Goal: Task Accomplishment & Management: Manage account settings

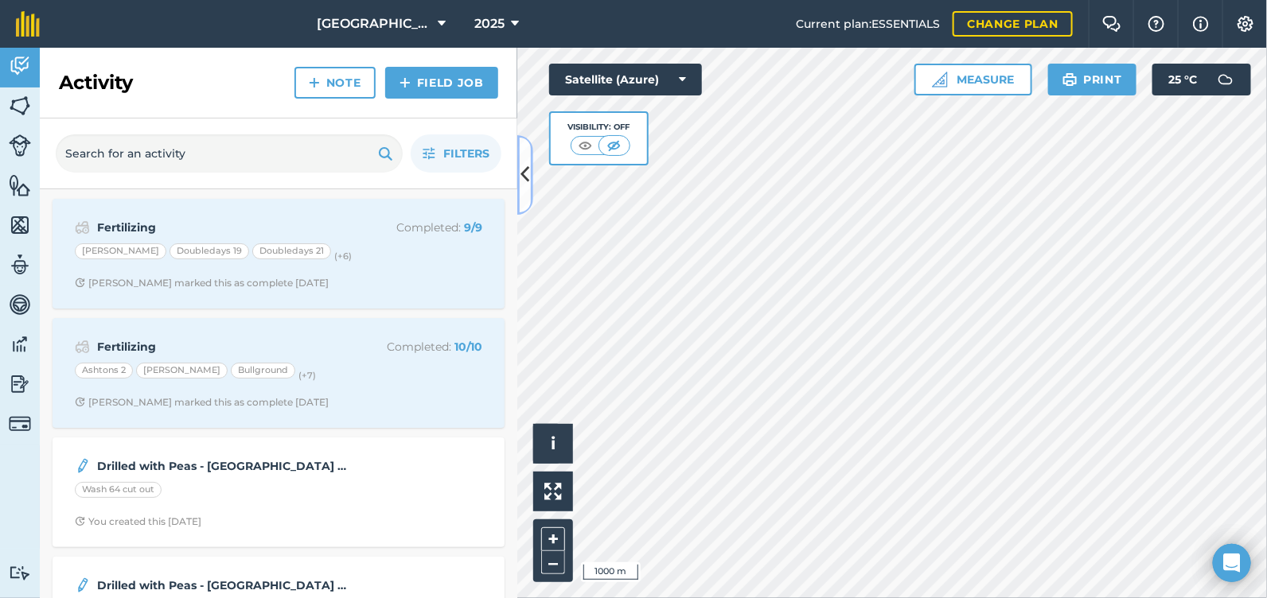
click at [522, 174] on icon at bounding box center [525, 175] width 9 height 28
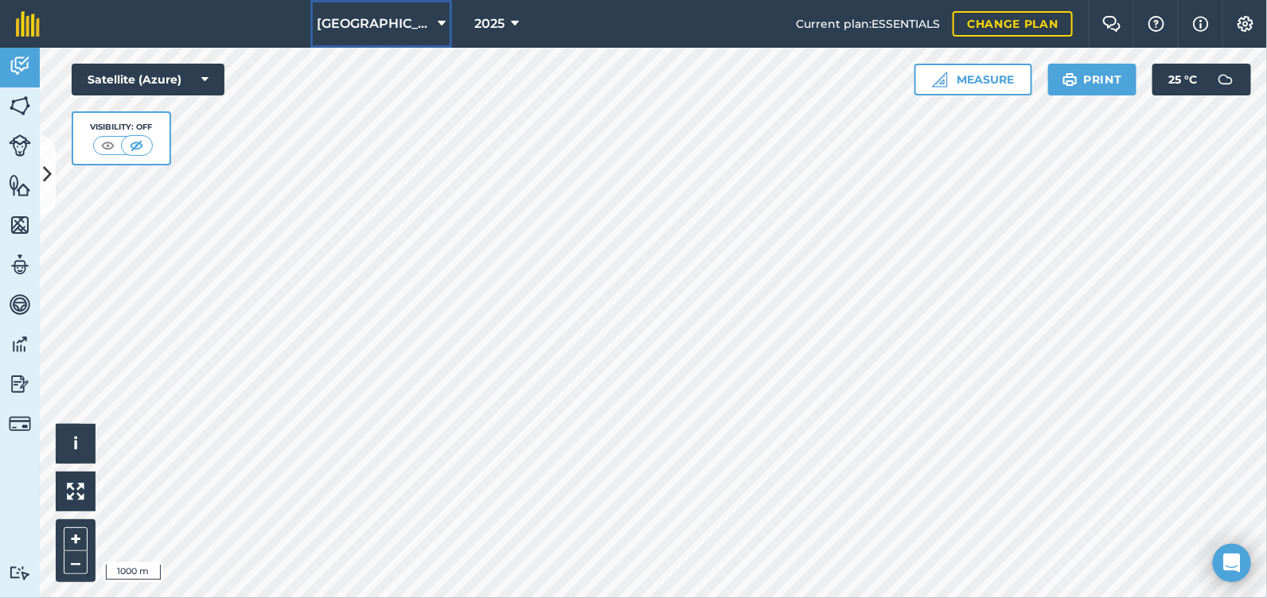
click at [412, 33] on span "[GEOGRAPHIC_DATA]" at bounding box center [374, 23] width 115 height 19
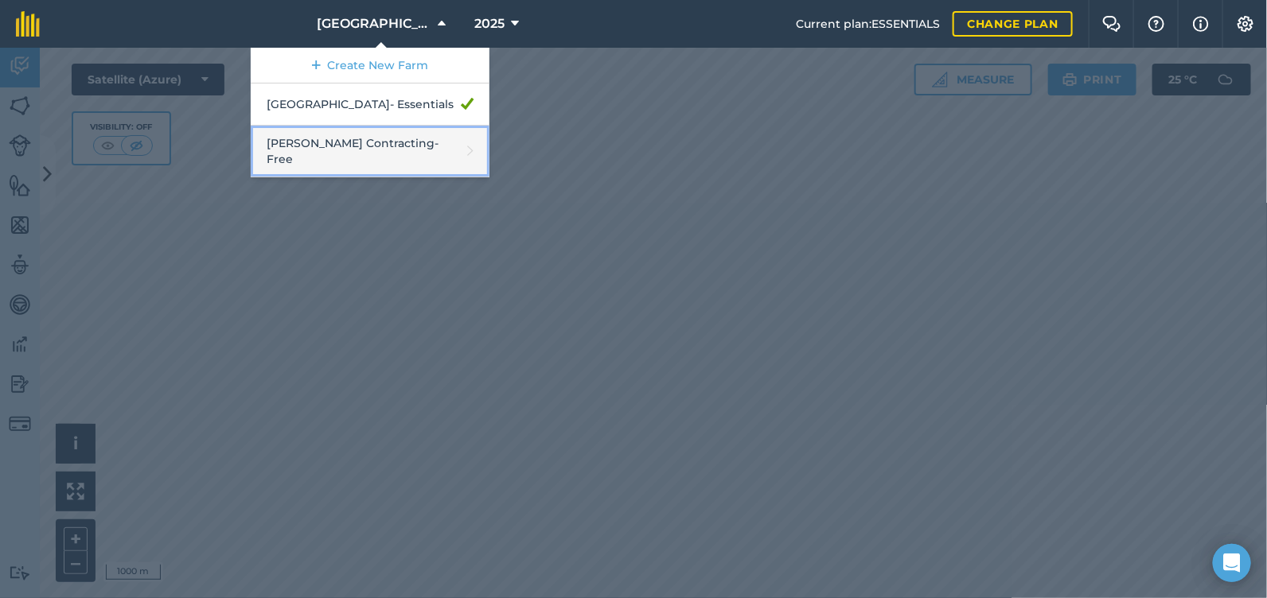
click at [403, 137] on link "[PERSON_NAME] Contracting - Free" at bounding box center [370, 152] width 239 height 52
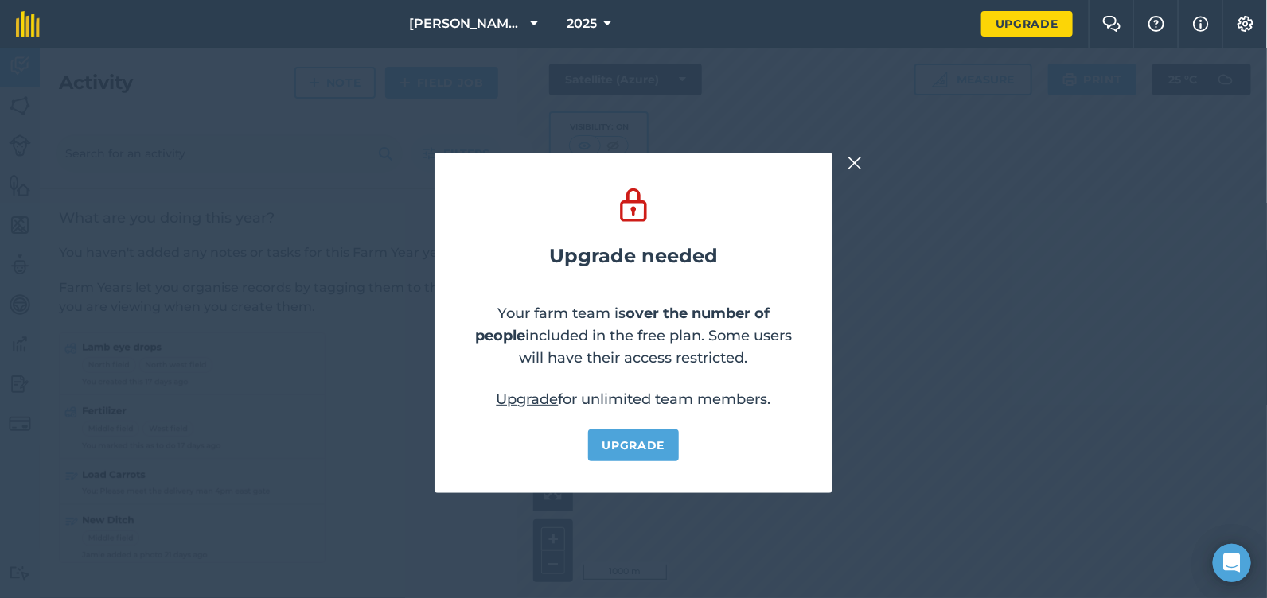
click at [858, 161] on img at bounding box center [854, 163] width 14 height 19
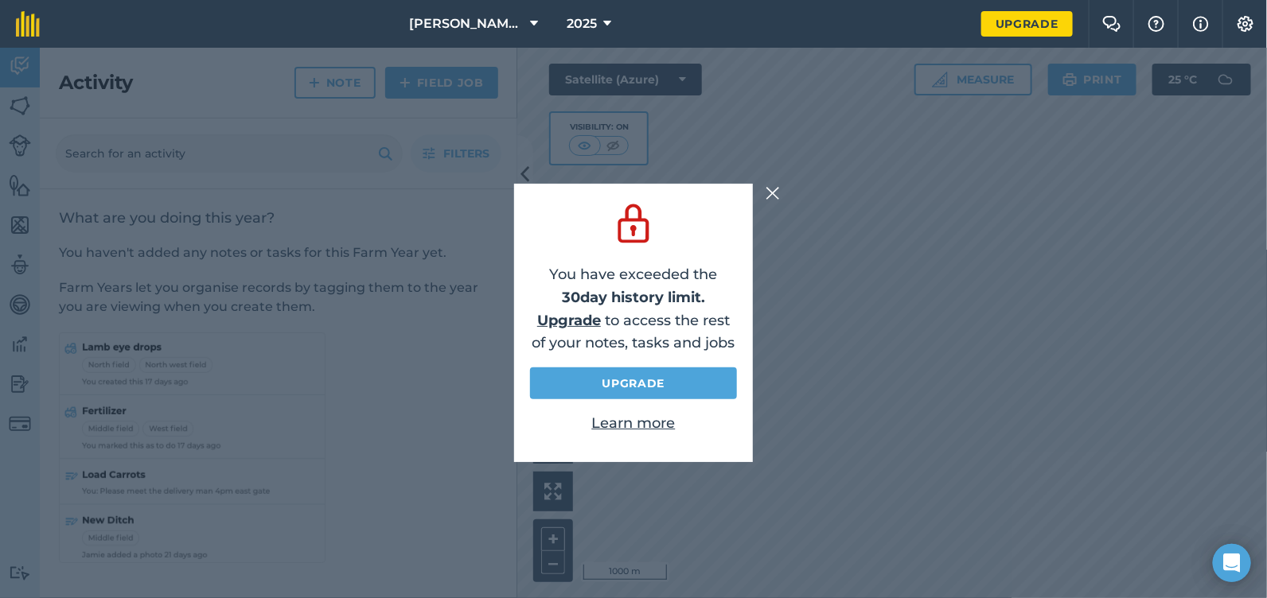
click at [773, 194] on img at bounding box center [772, 193] width 14 height 19
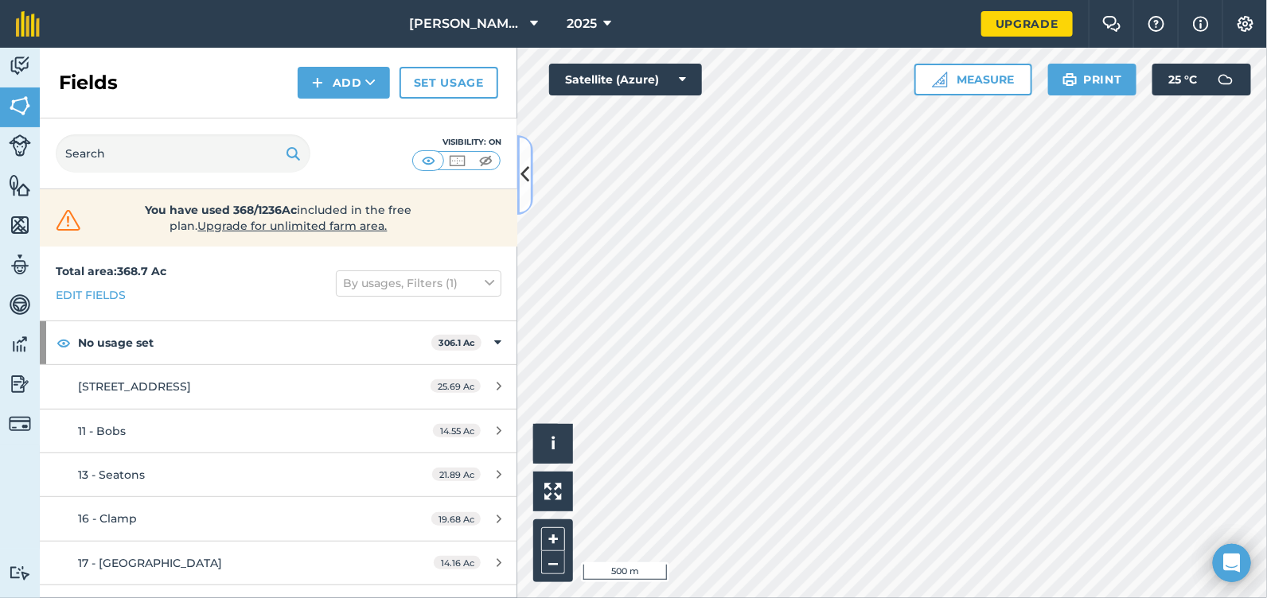
click at [525, 176] on icon at bounding box center [525, 175] width 9 height 28
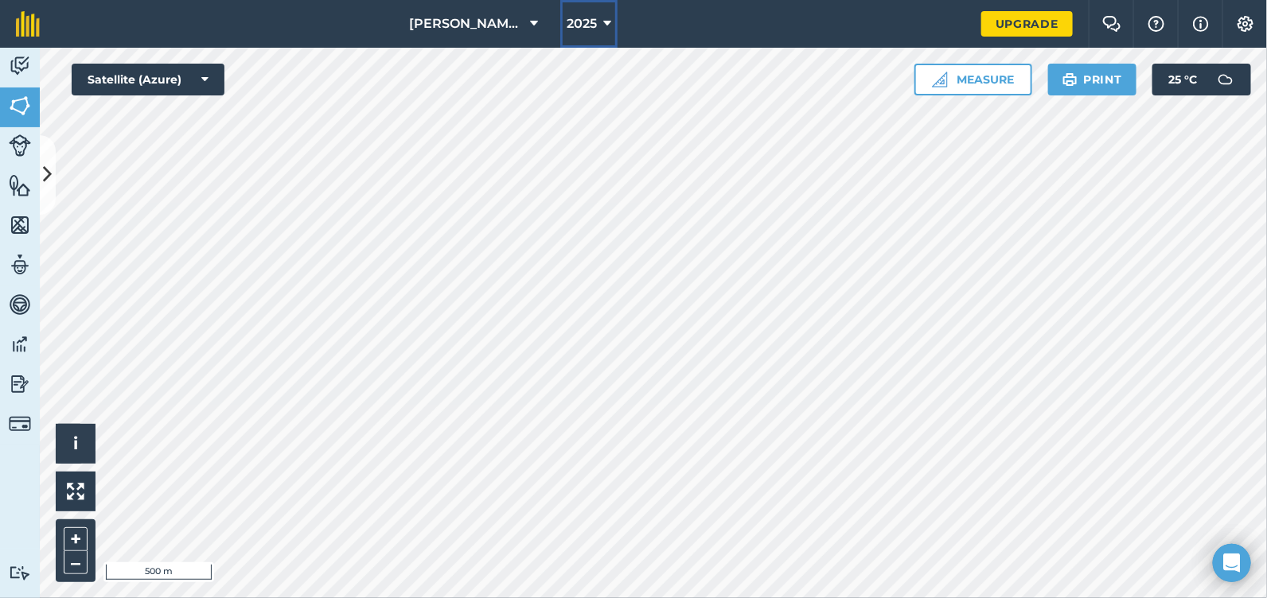
click at [597, 8] on button "2025" at bounding box center [588, 24] width 57 height 48
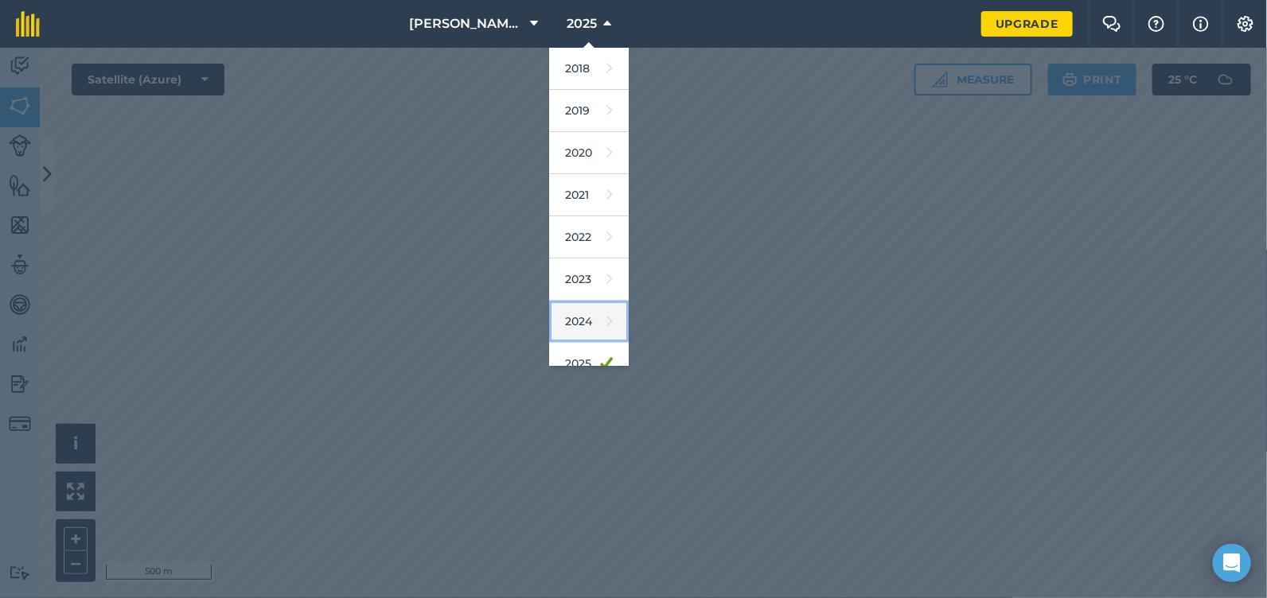
click at [601, 309] on link "2024" at bounding box center [589, 322] width 80 height 42
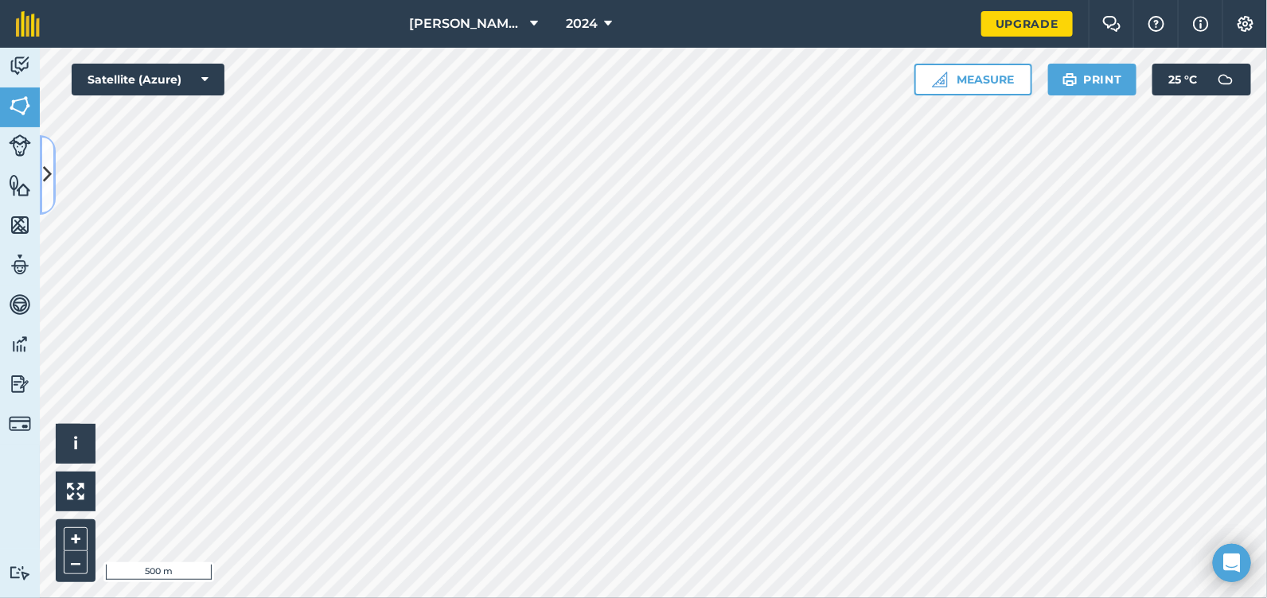
click at [44, 166] on icon at bounding box center [48, 175] width 9 height 28
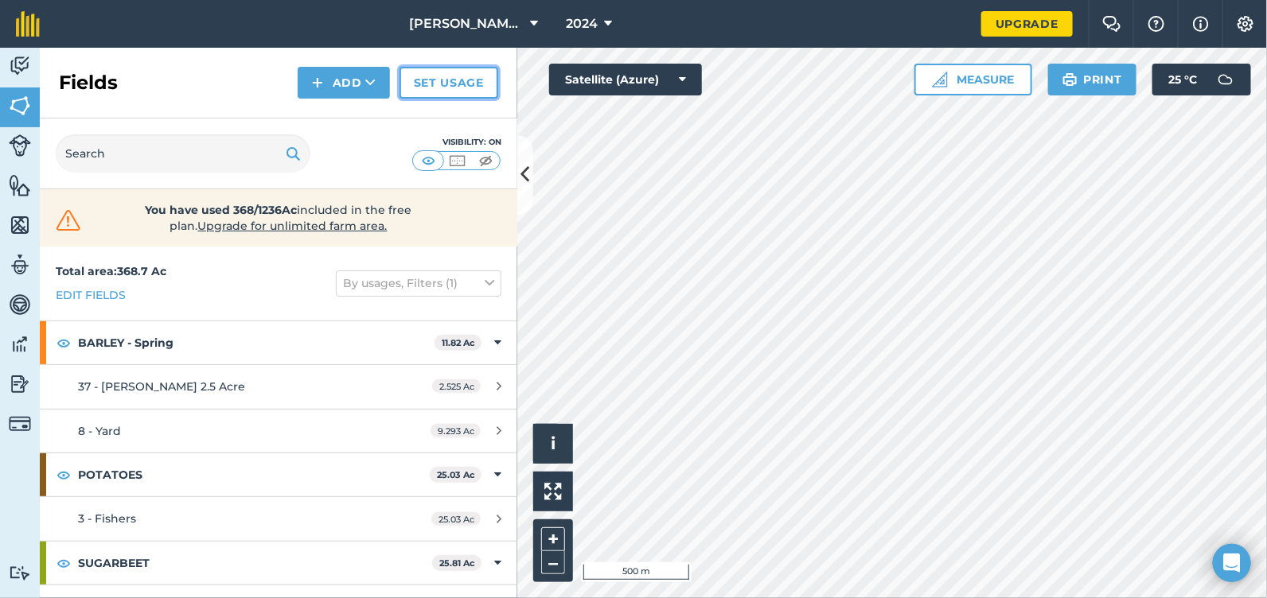
click at [454, 82] on link "Set usage" at bounding box center [448, 83] width 99 height 32
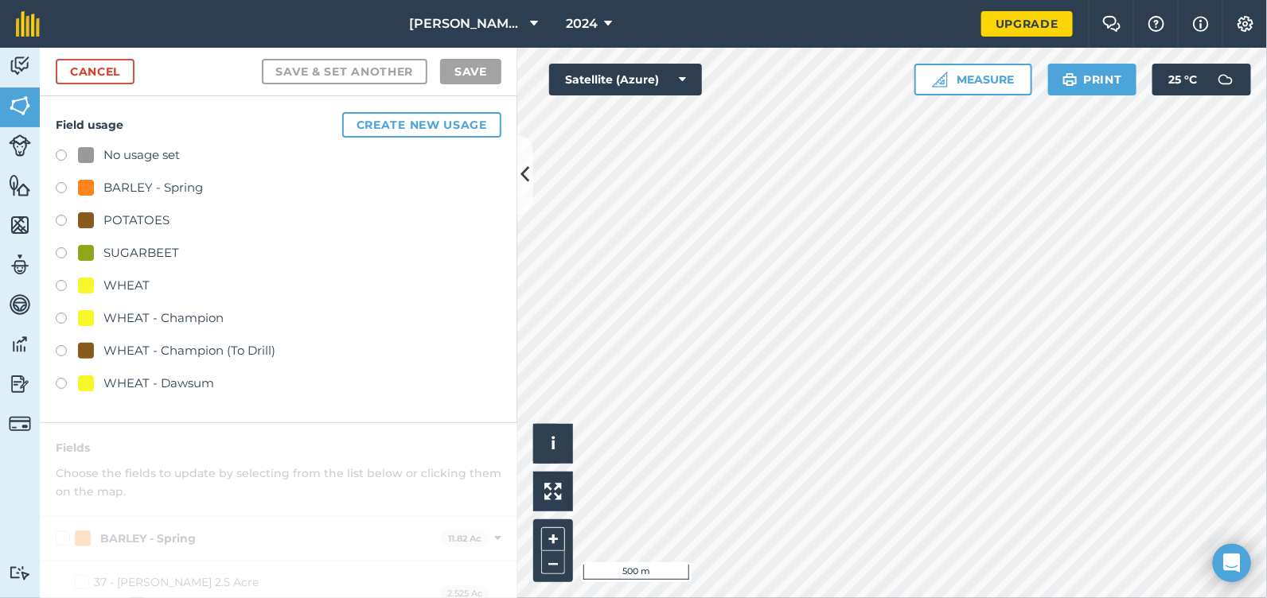
click at [140, 148] on div "No usage set" at bounding box center [141, 155] width 76 height 19
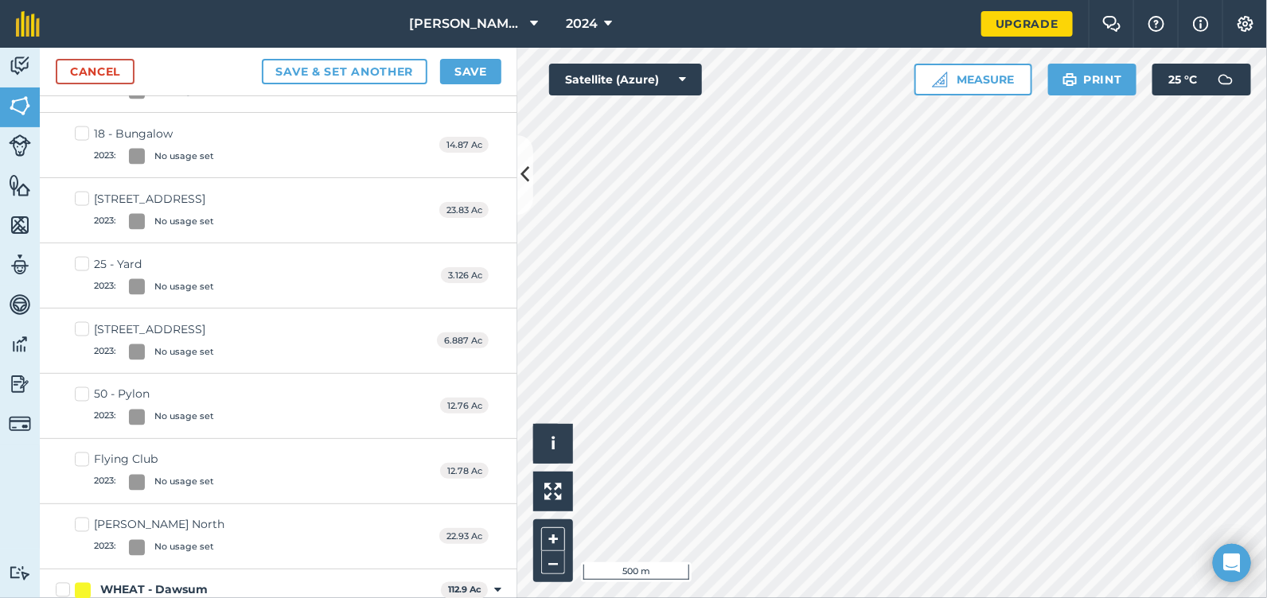
scroll to position [1114, 0]
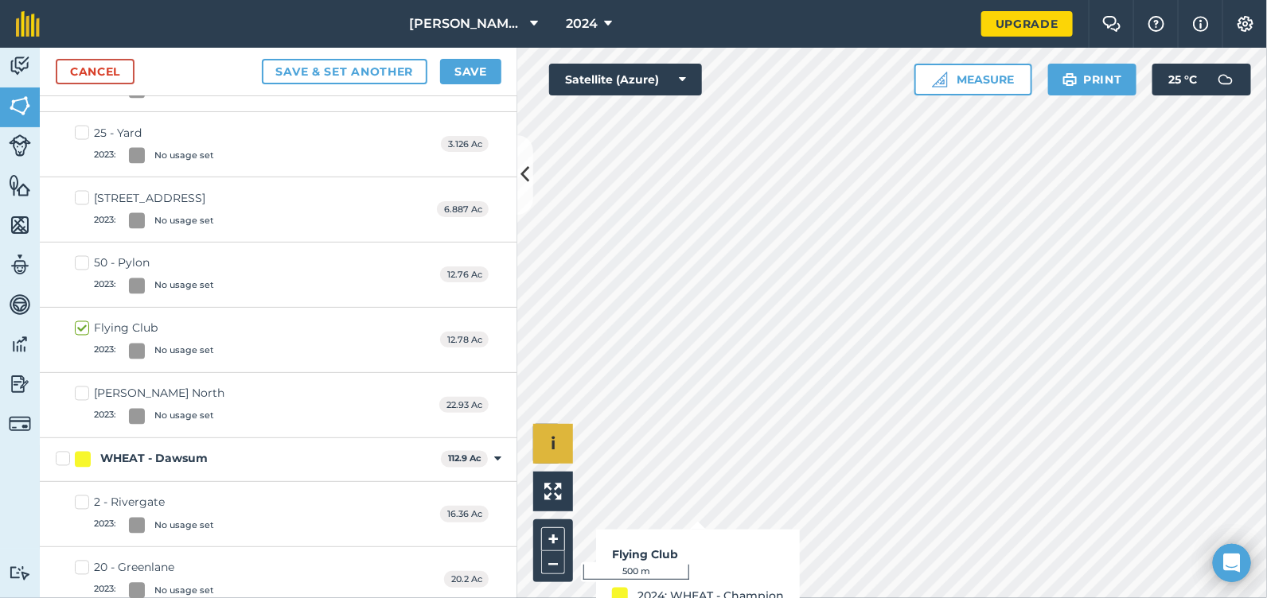
checkbox input "true"
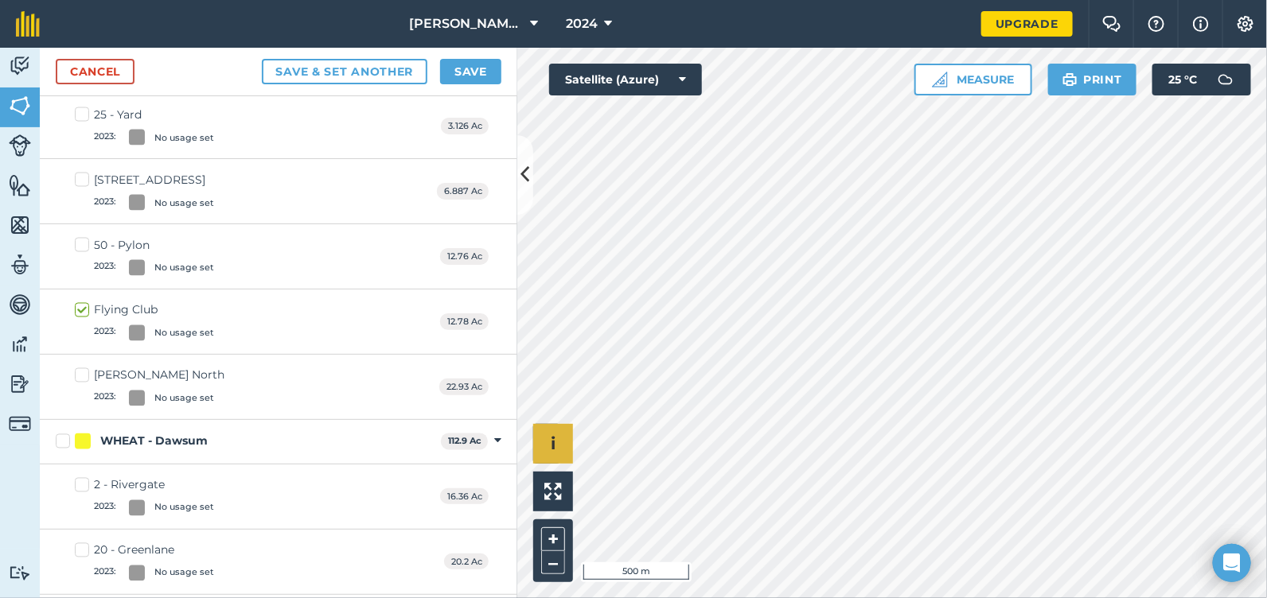
scroll to position [1096, 0]
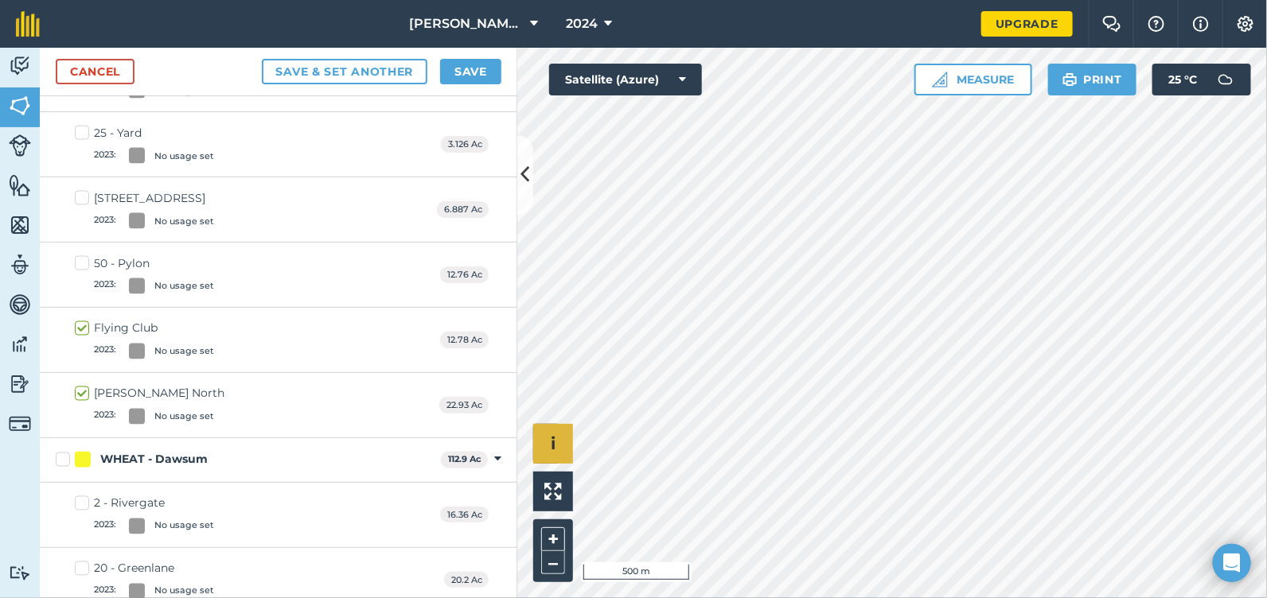
checkbox input "true"
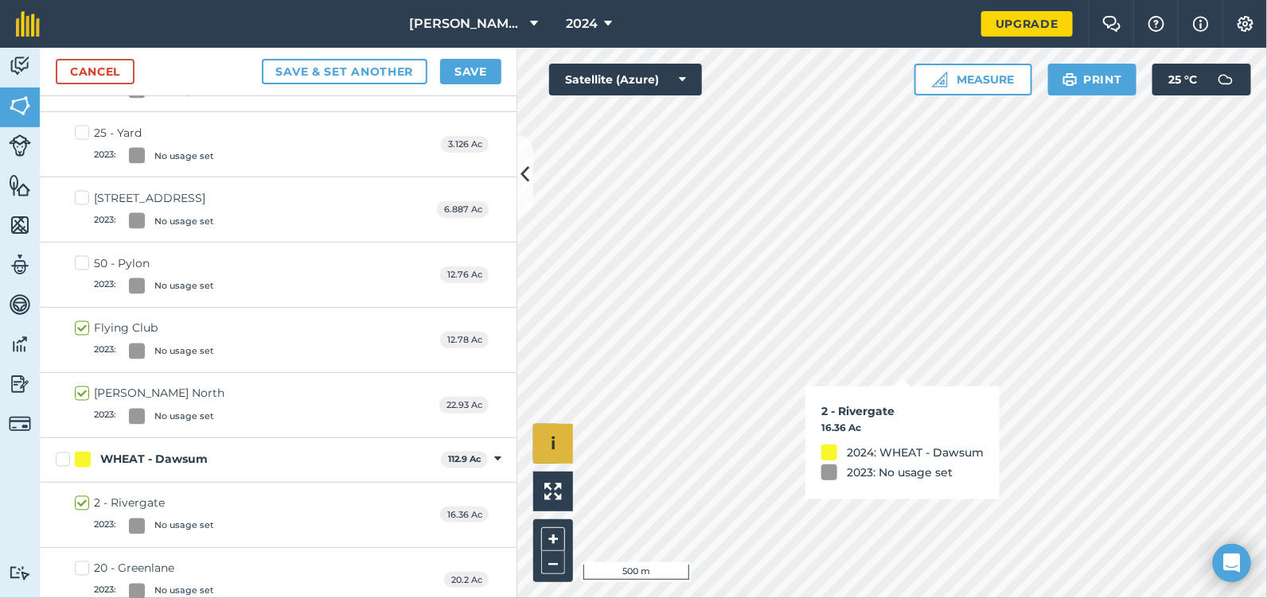
checkbox input "true"
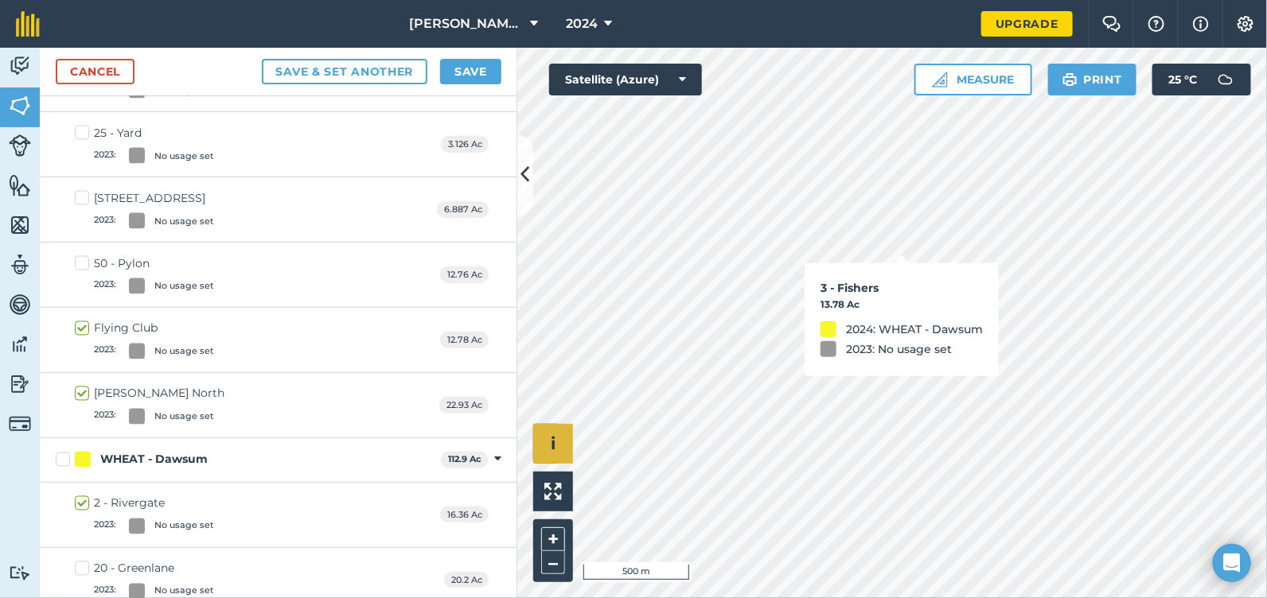
checkbox input "true"
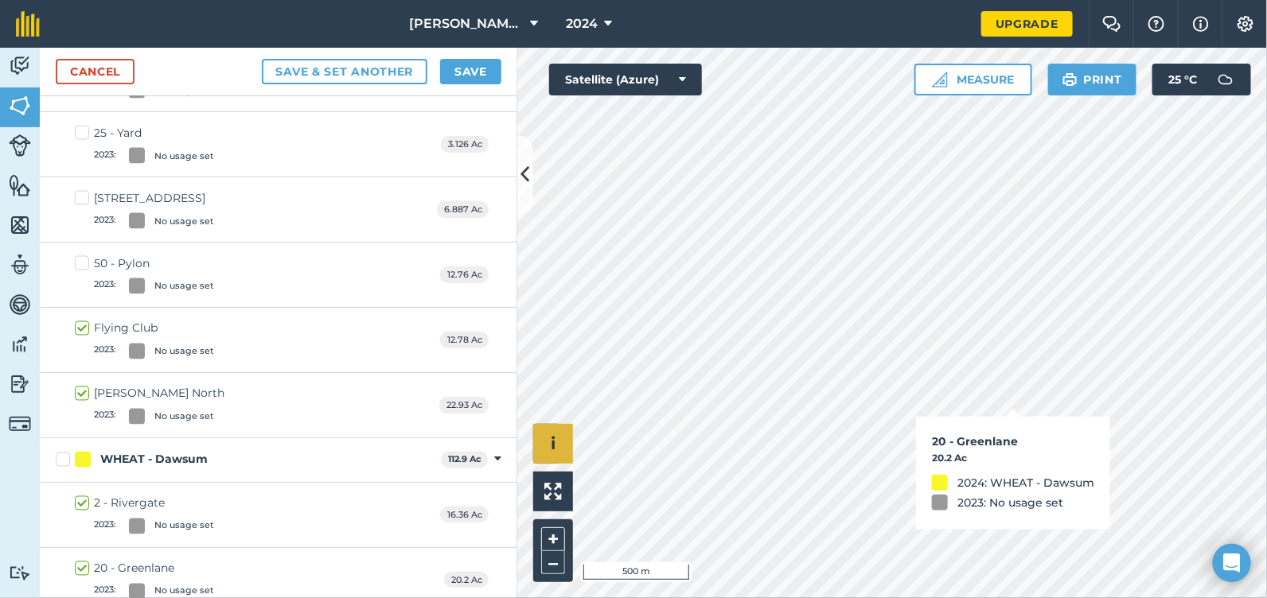
checkbox input "true"
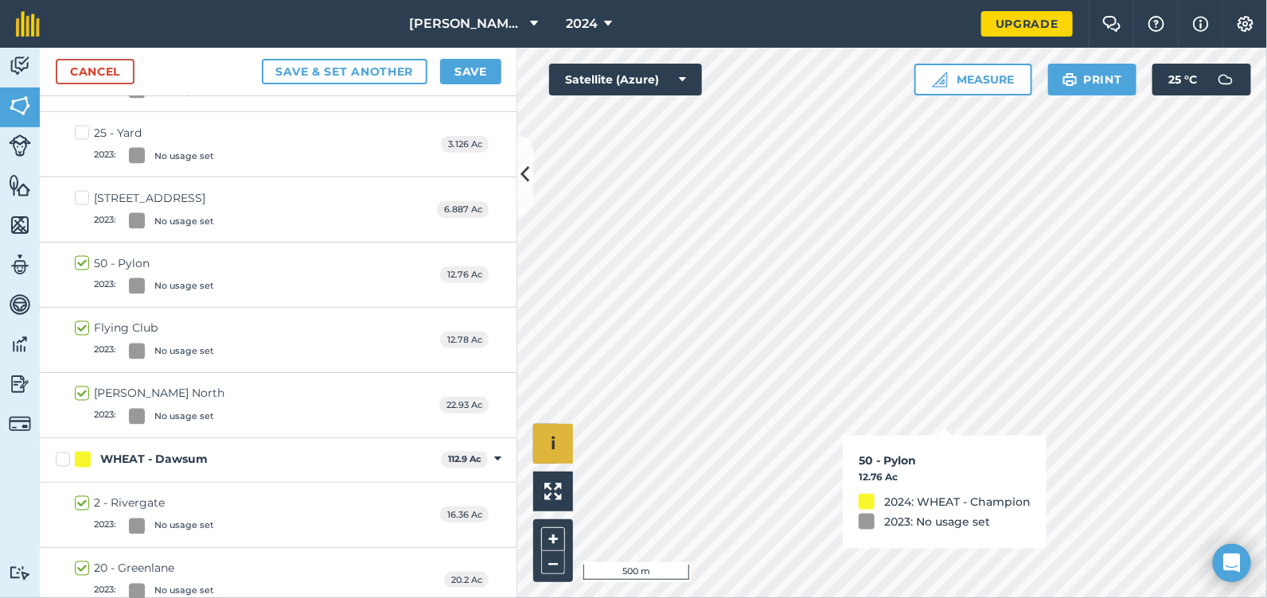
checkbox input "true"
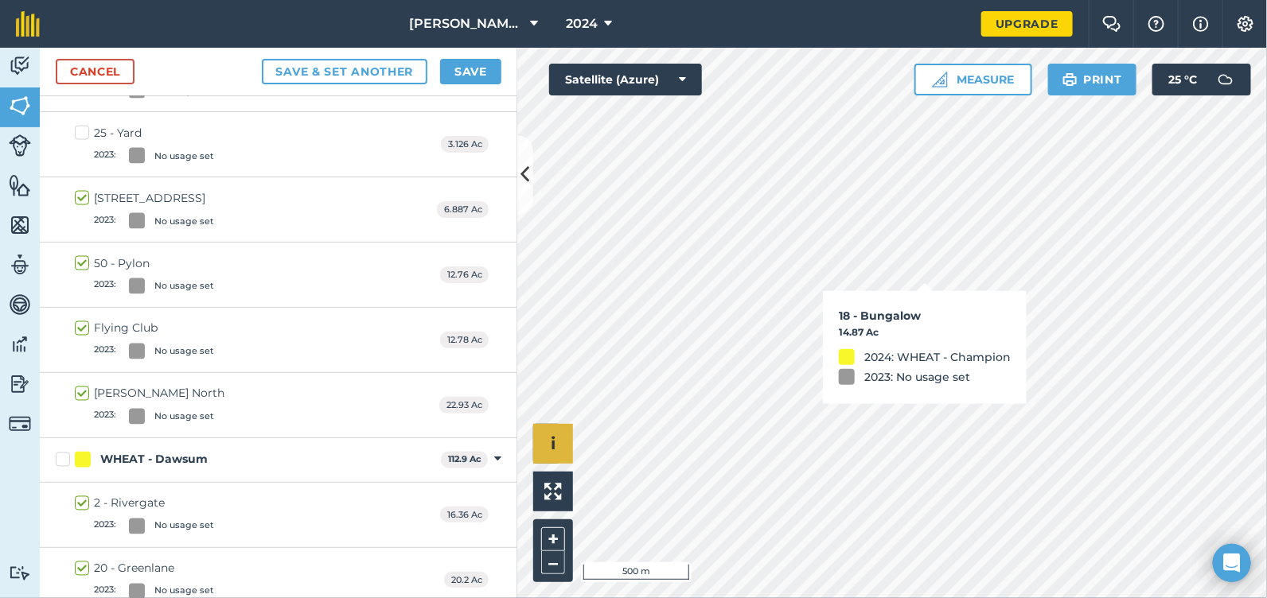
checkbox input "true"
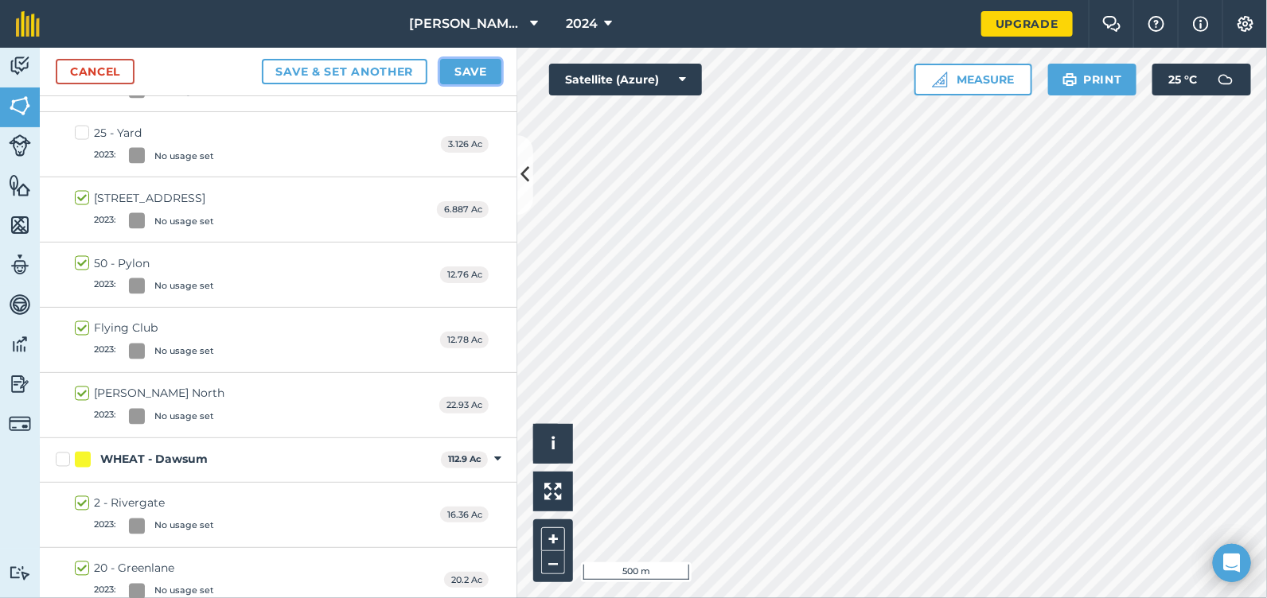
click at [485, 72] on button "Save" at bounding box center [470, 71] width 61 height 25
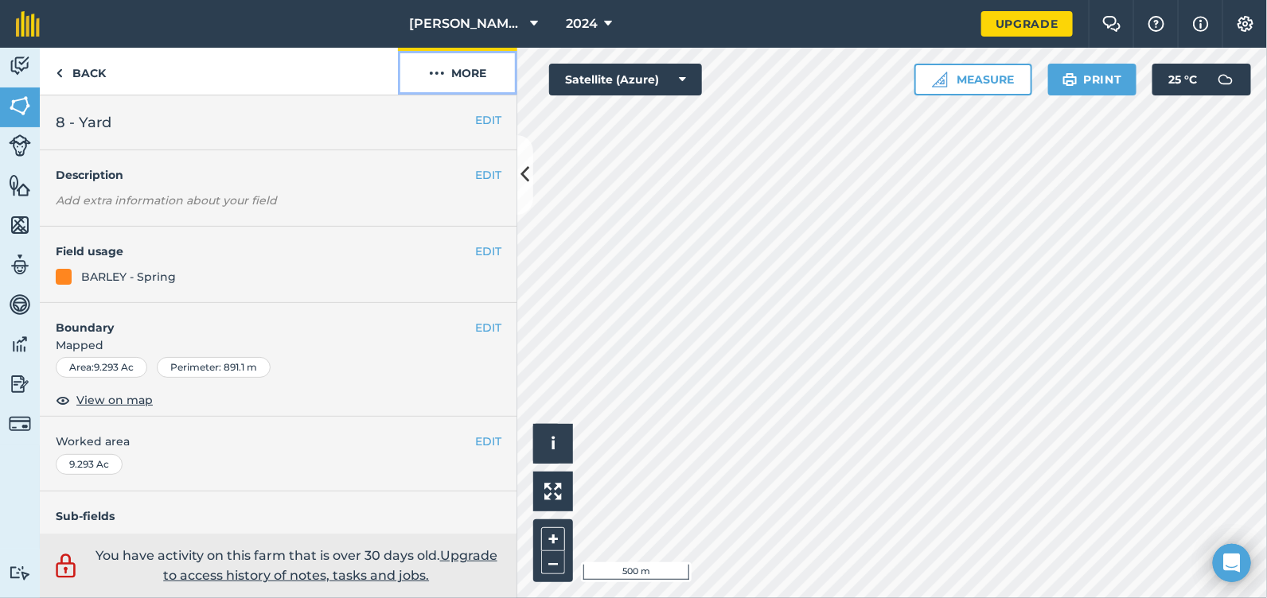
click at [462, 73] on button "More" at bounding box center [457, 71] width 119 height 47
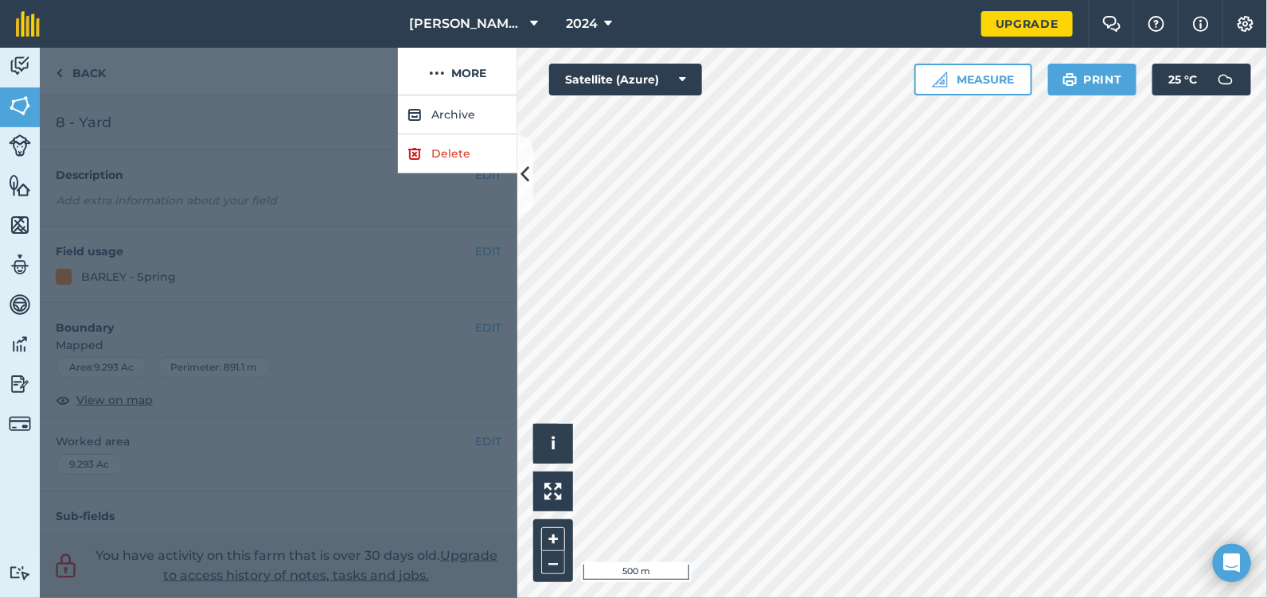
click at [294, 95] on div at bounding box center [219, 72] width 358 height 48
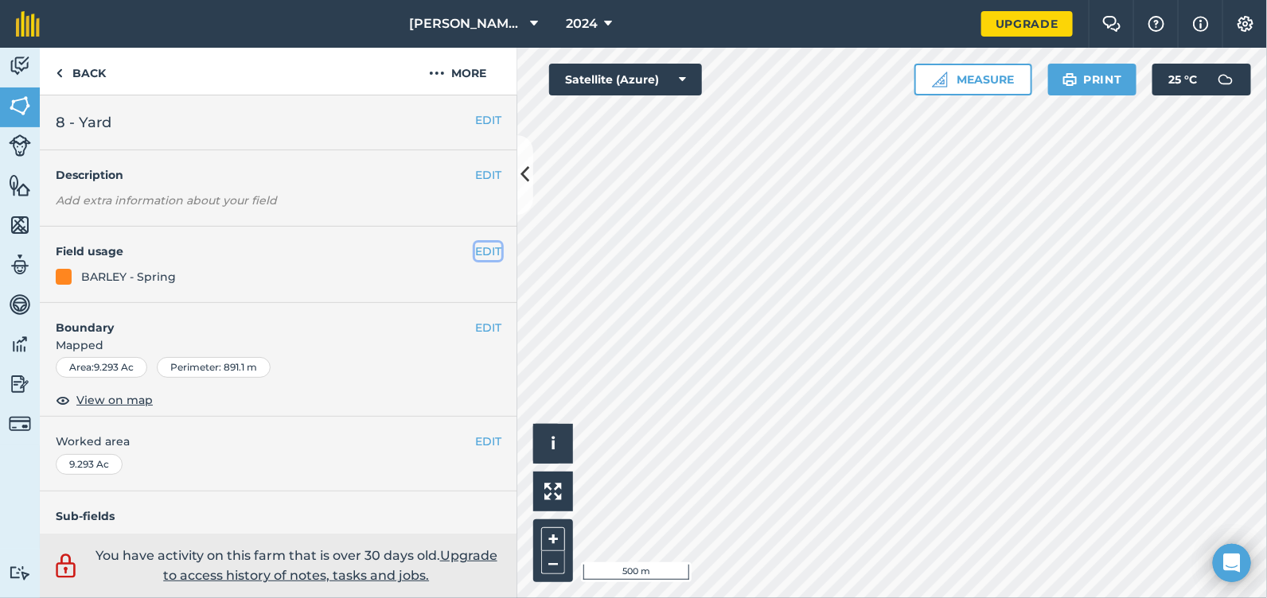
click at [478, 250] on button "EDIT" at bounding box center [488, 252] width 26 height 18
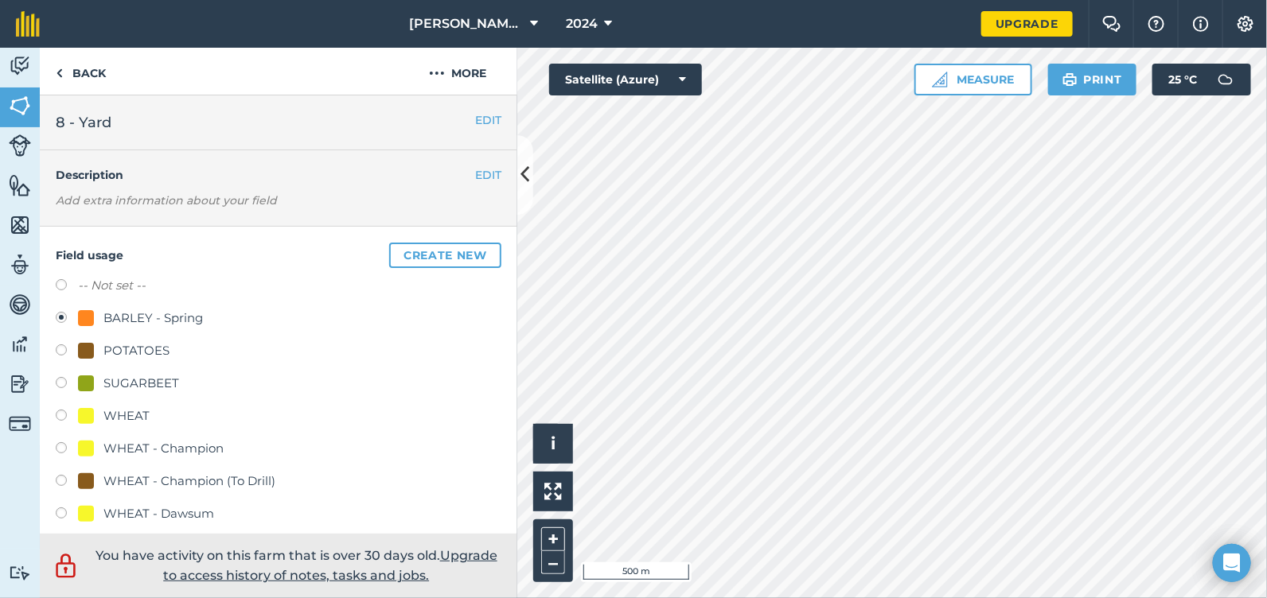
click at [115, 281] on label "-- Not set --" at bounding box center [112, 285] width 68 height 19
radio input "true"
radio input "false"
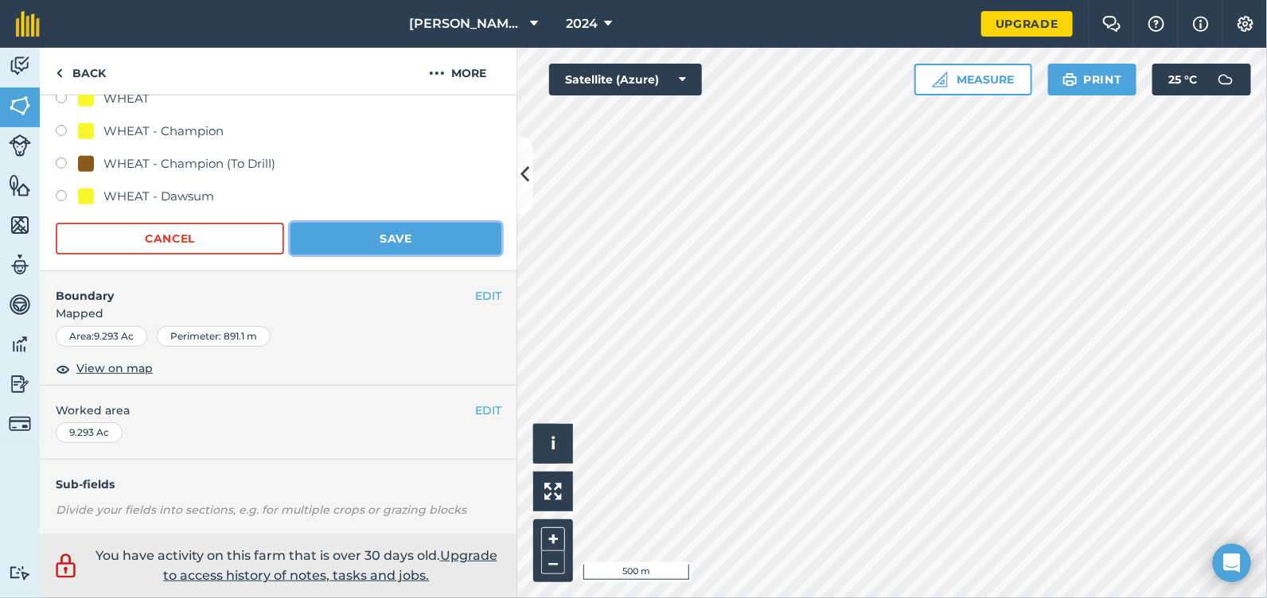
click at [422, 236] on button "Save" at bounding box center [395, 239] width 211 height 32
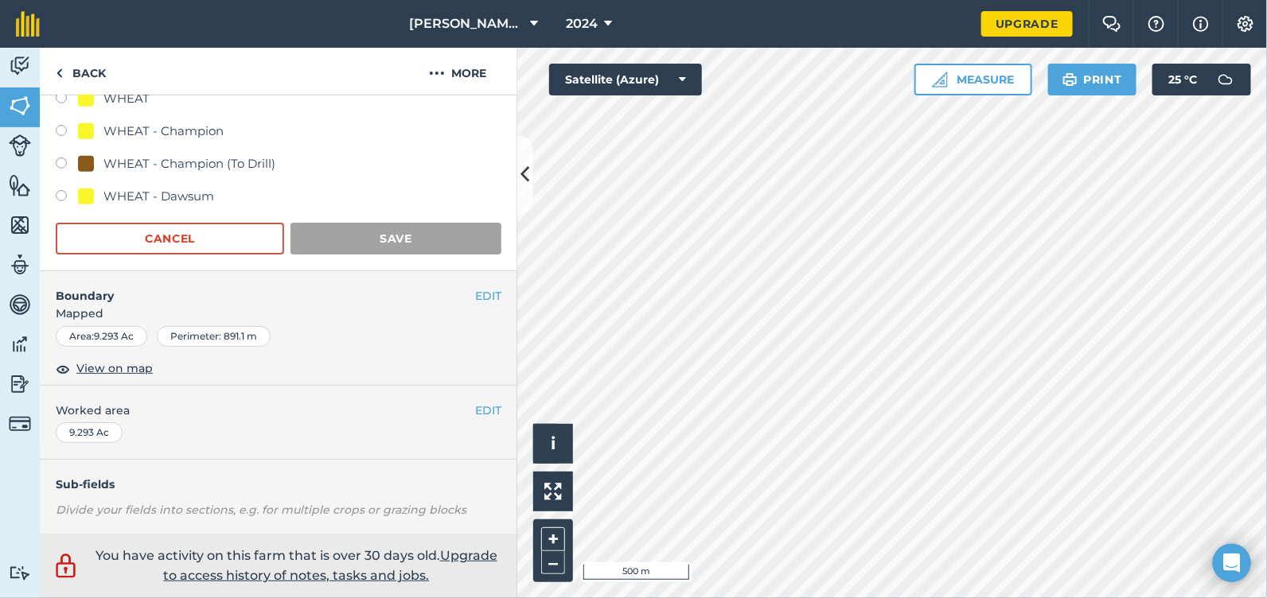
scroll to position [255, 0]
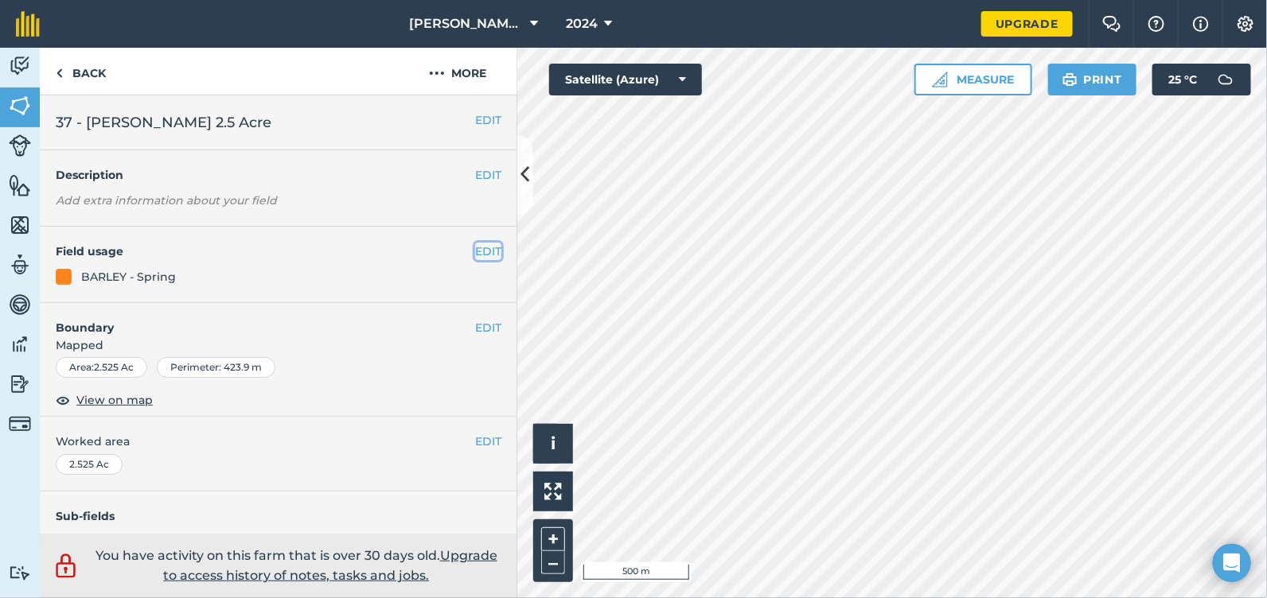
click at [482, 249] on button "EDIT" at bounding box center [488, 252] width 26 height 18
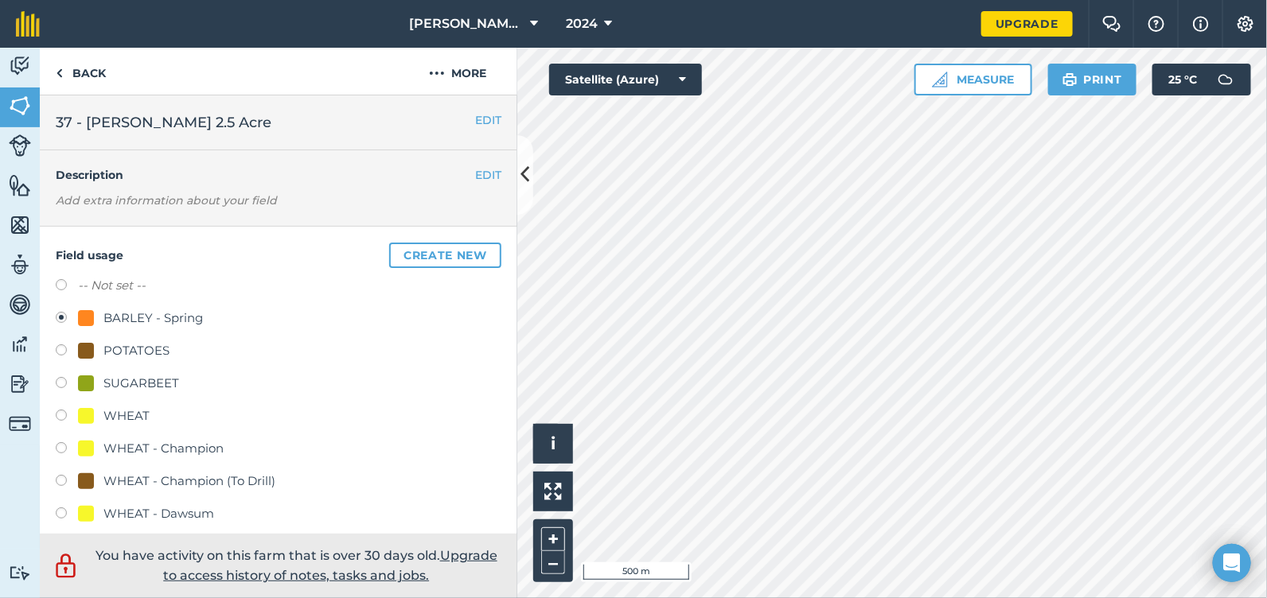
click at [197, 287] on div "-- Not set --" at bounding box center [279, 287] width 446 height 23
click at [122, 285] on label "-- Not set --" at bounding box center [112, 285] width 68 height 19
radio input "true"
radio input "false"
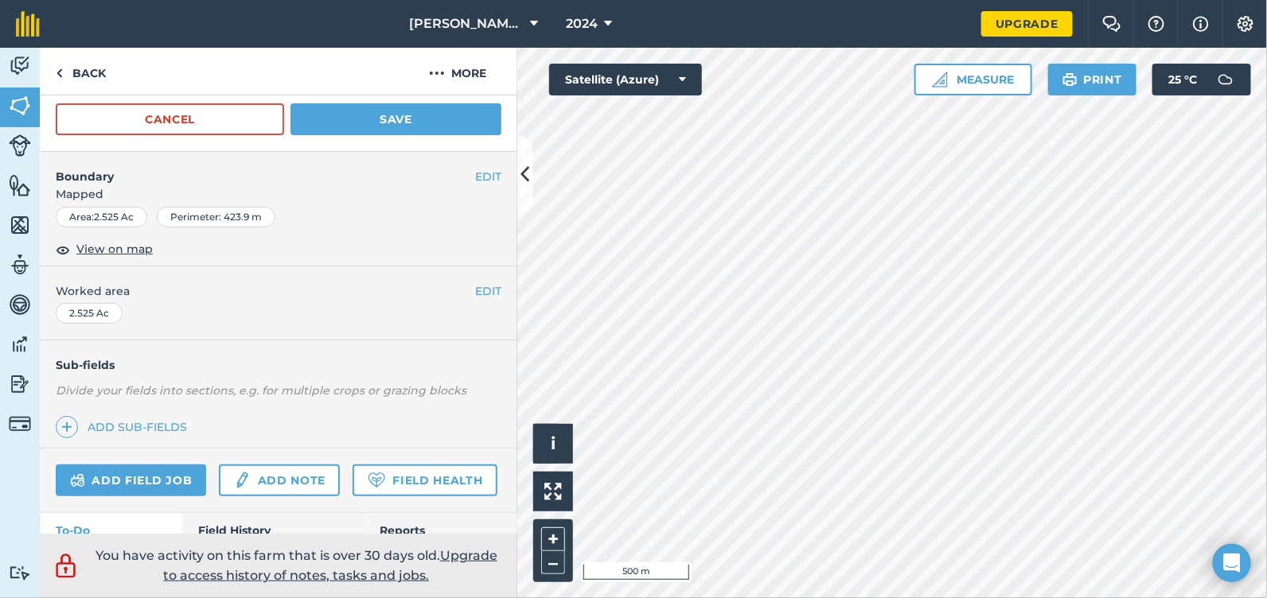
scroll to position [397, 0]
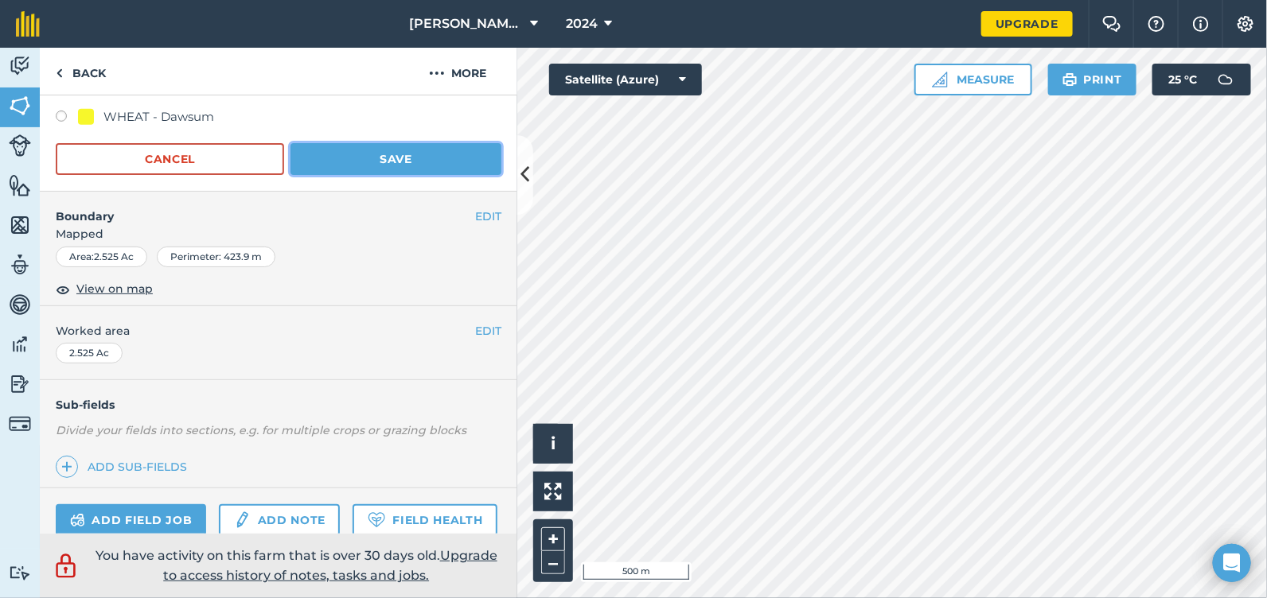
click at [405, 154] on button "Save" at bounding box center [395, 159] width 211 height 32
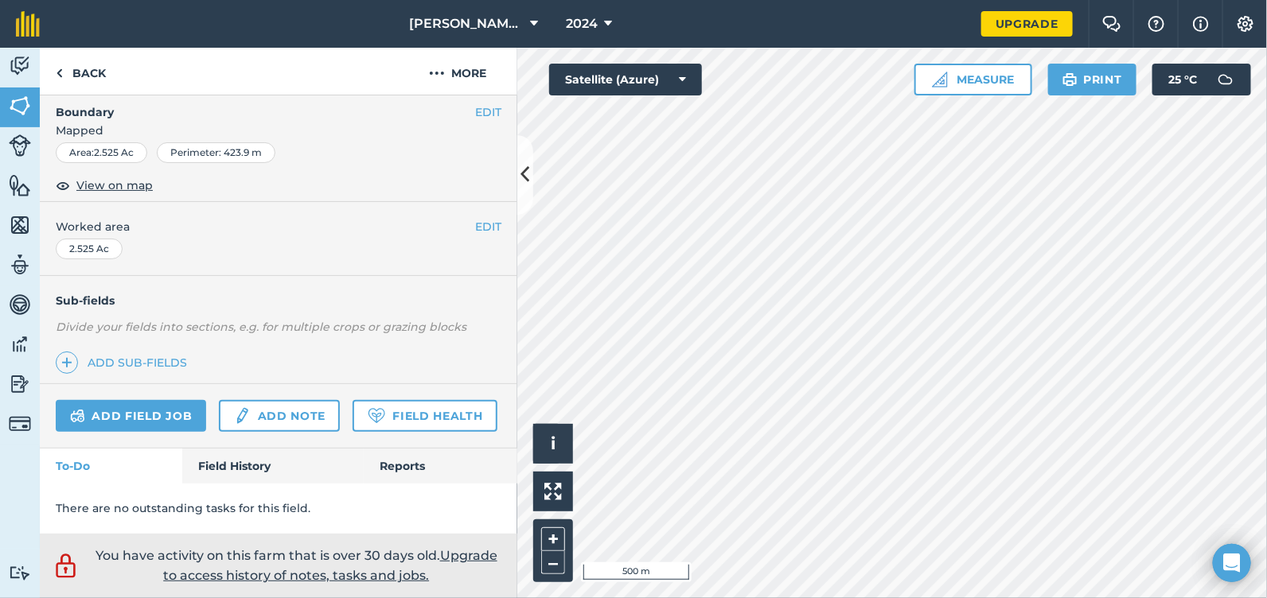
scroll to position [255, 0]
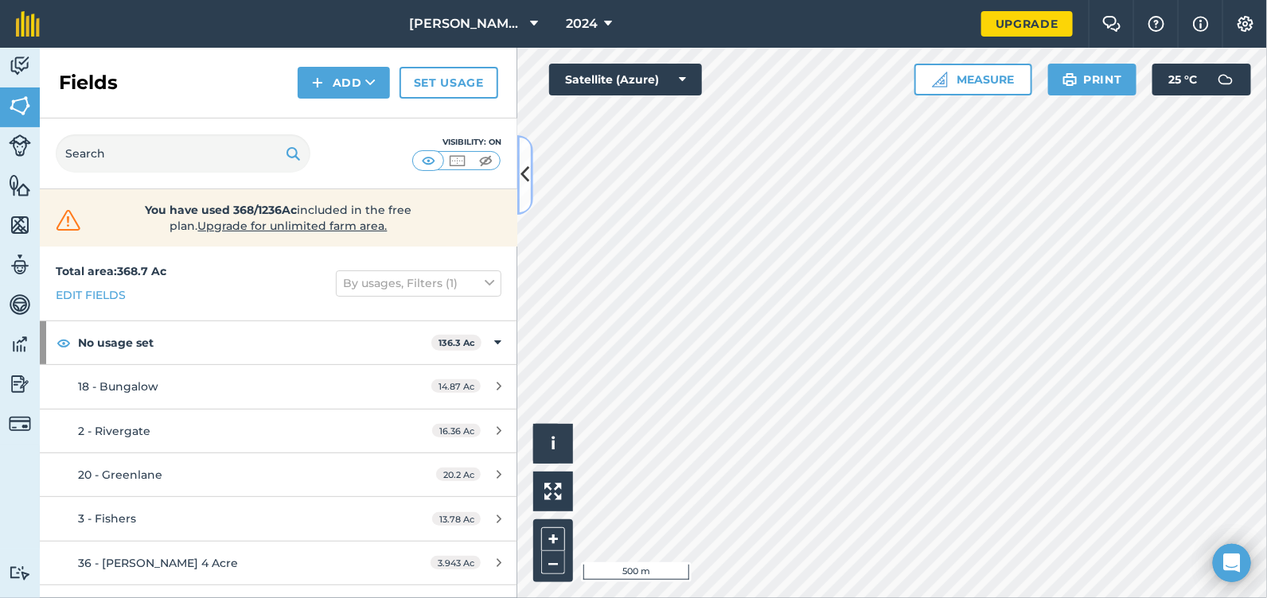
click at [530, 173] on button at bounding box center [525, 175] width 16 height 80
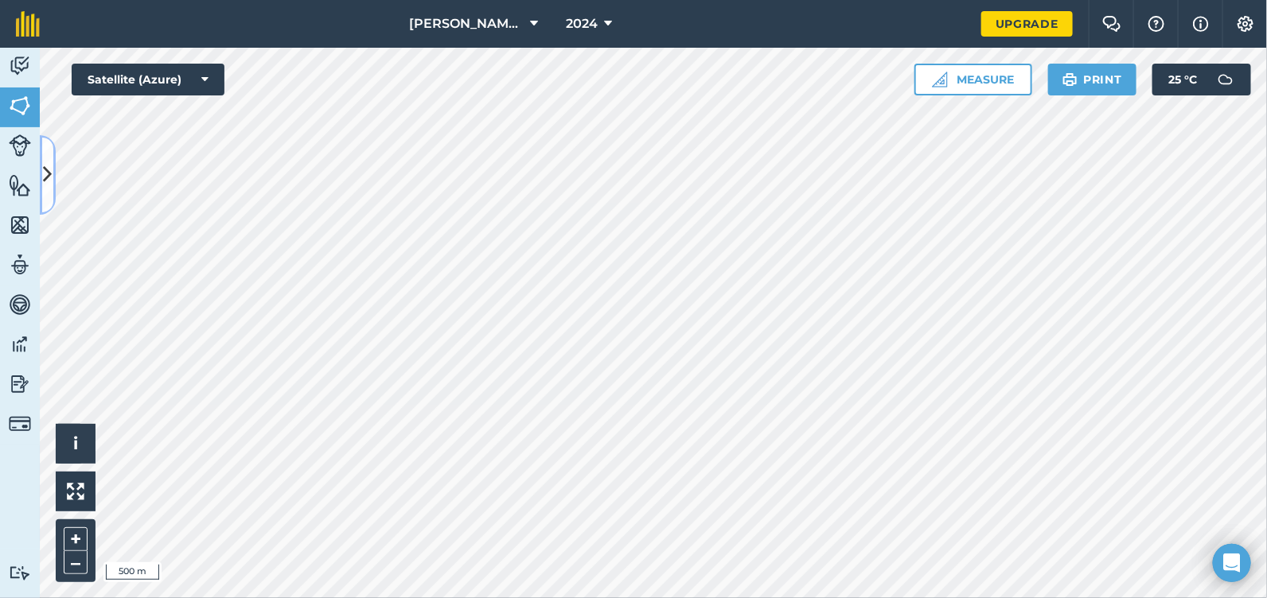
click at [48, 168] on icon at bounding box center [48, 175] width 9 height 28
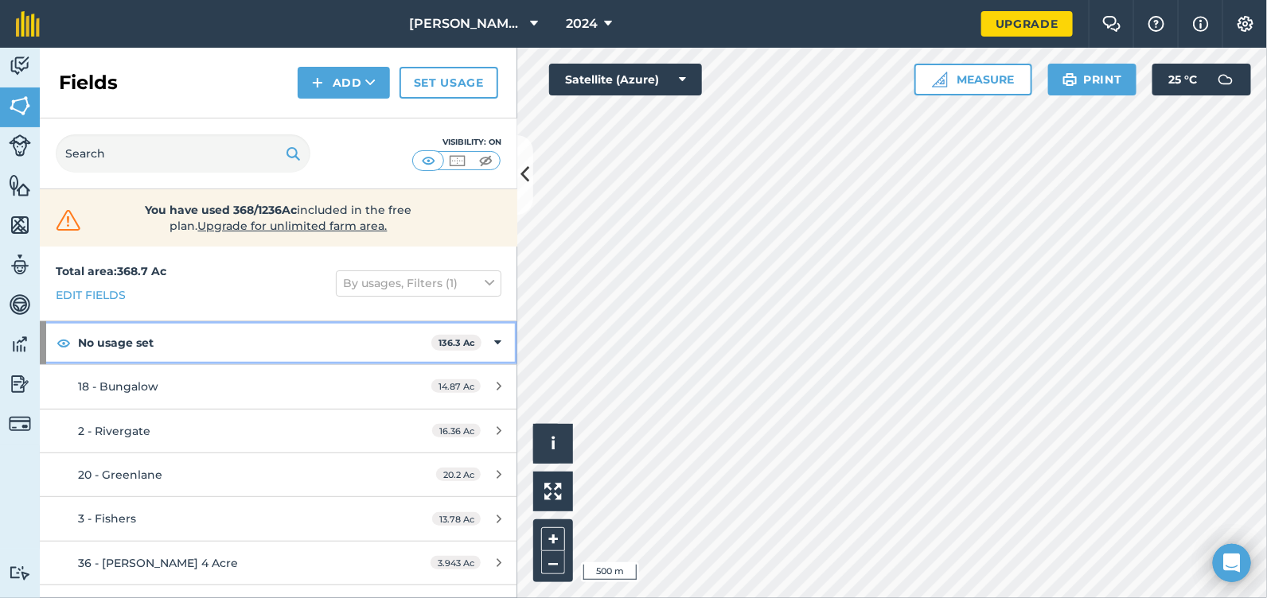
click at [494, 343] on icon at bounding box center [497, 343] width 7 height 18
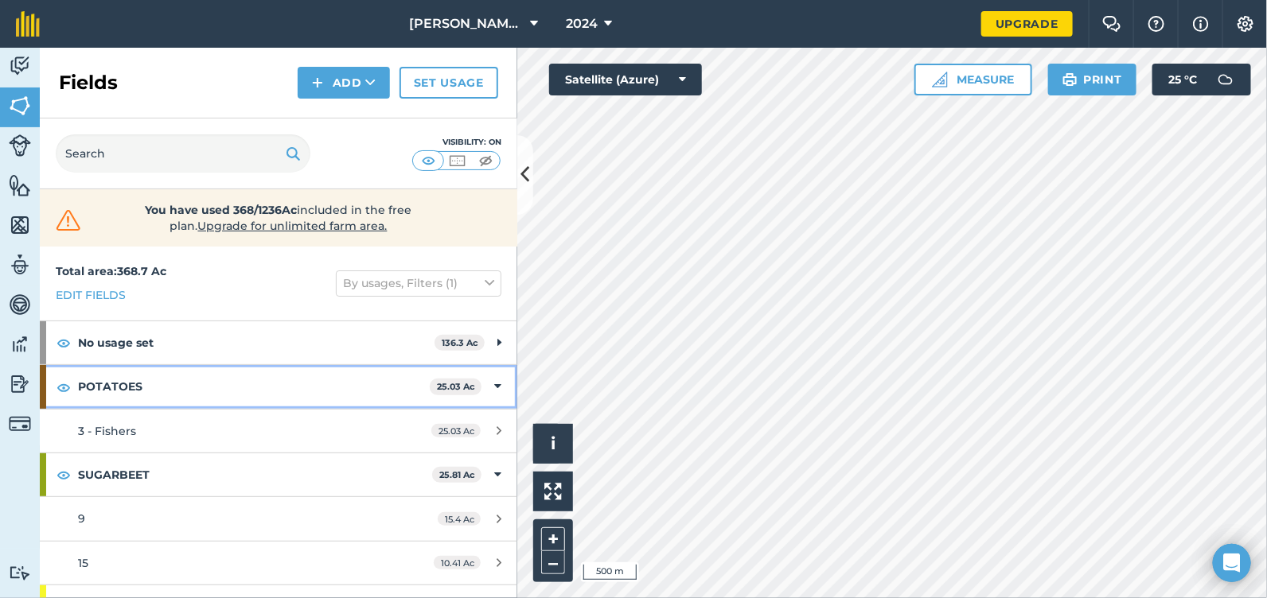
click at [481, 374] on div "POTATOES 25.03 Ac" at bounding box center [278, 386] width 477 height 43
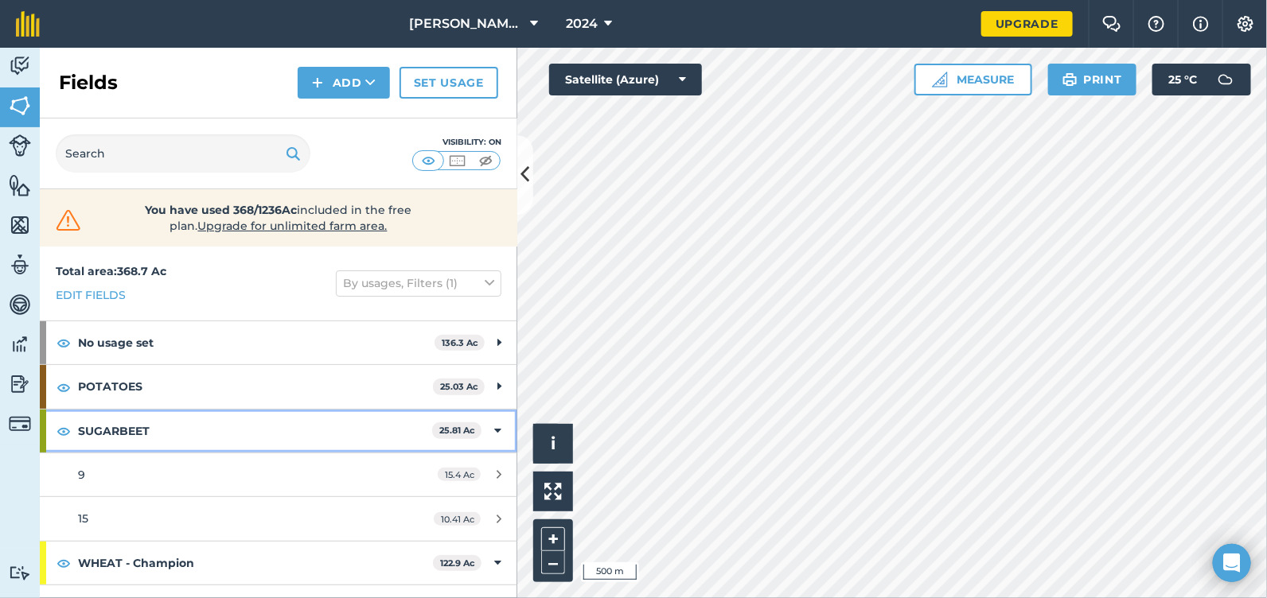
click at [479, 430] on div "SUGARBEET 25.81 Ac" at bounding box center [278, 431] width 477 height 43
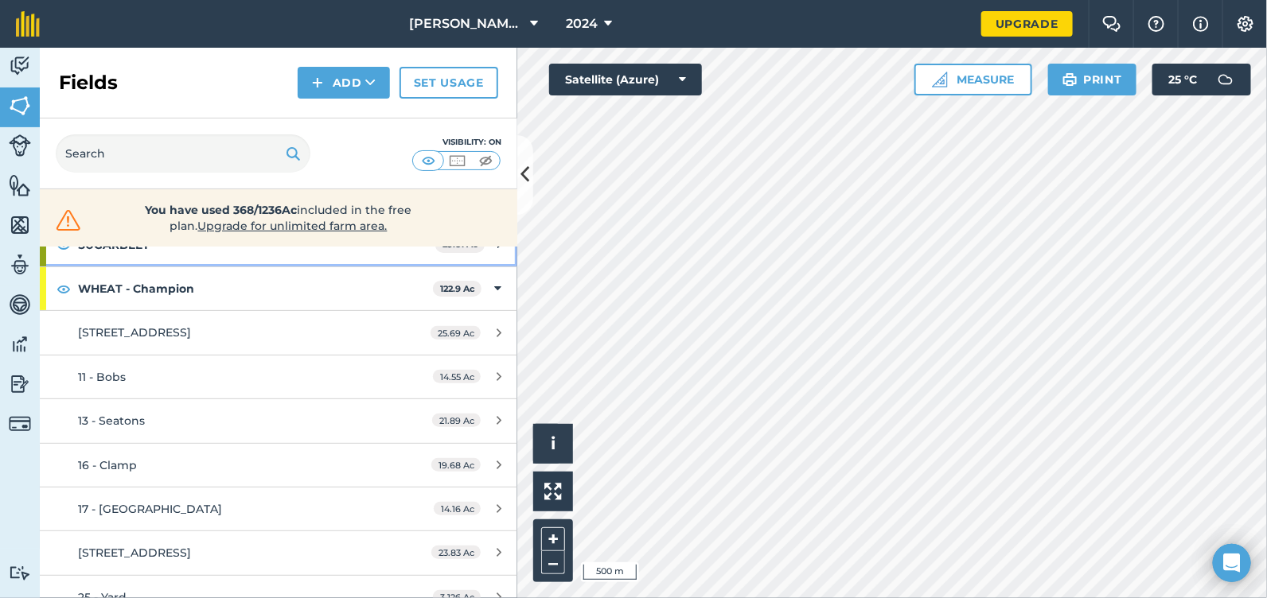
scroll to position [158, 0]
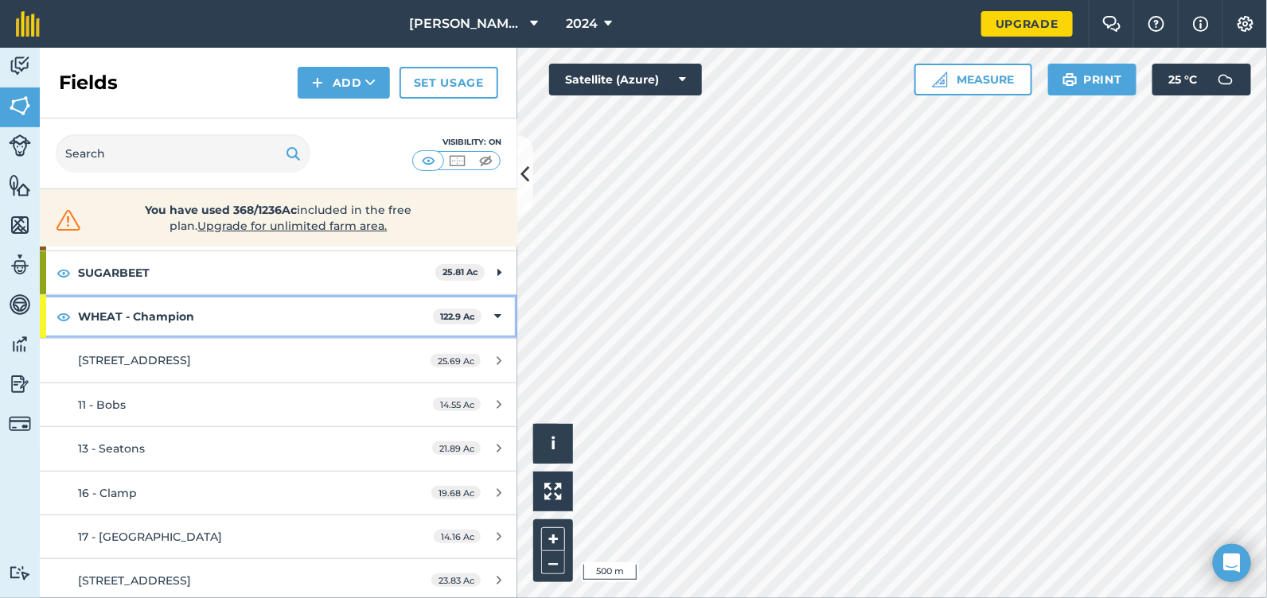
click at [478, 315] on div "WHEAT - Champion 122.9 Ac" at bounding box center [278, 316] width 477 height 43
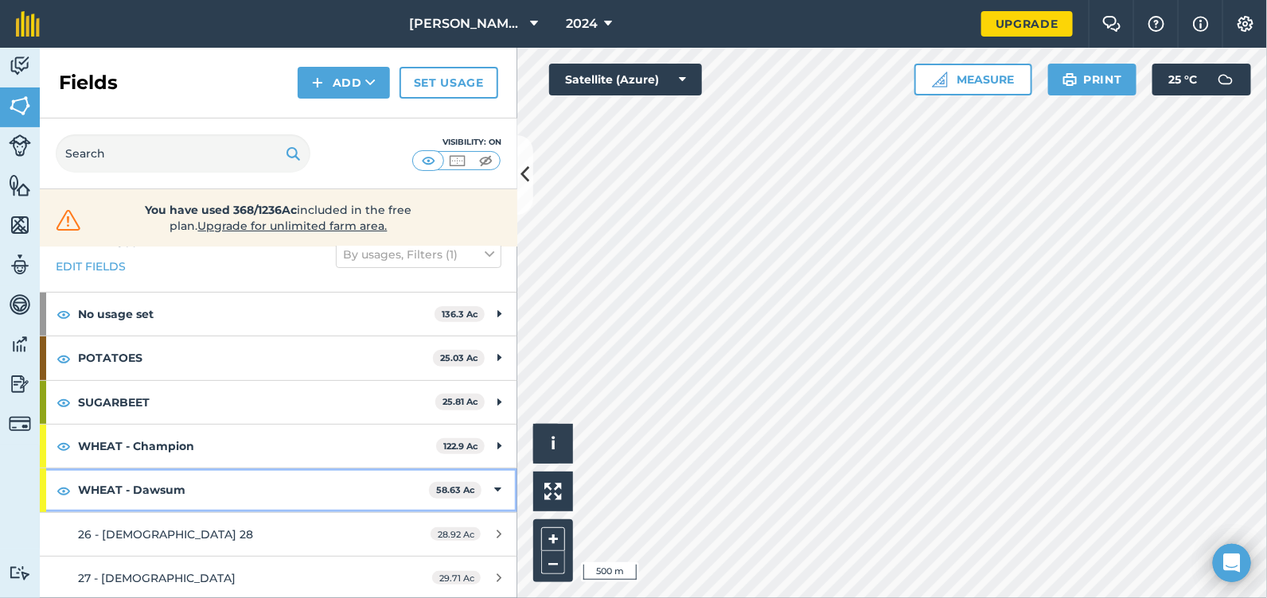
click at [494, 482] on icon at bounding box center [497, 490] width 7 height 18
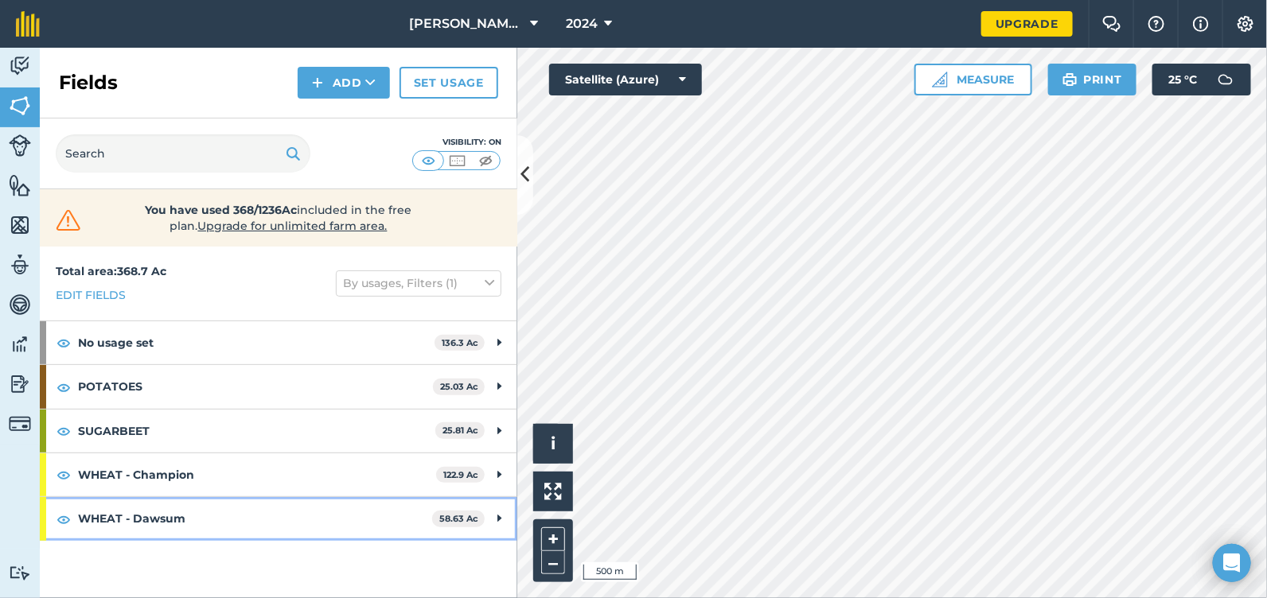
scroll to position [0, 0]
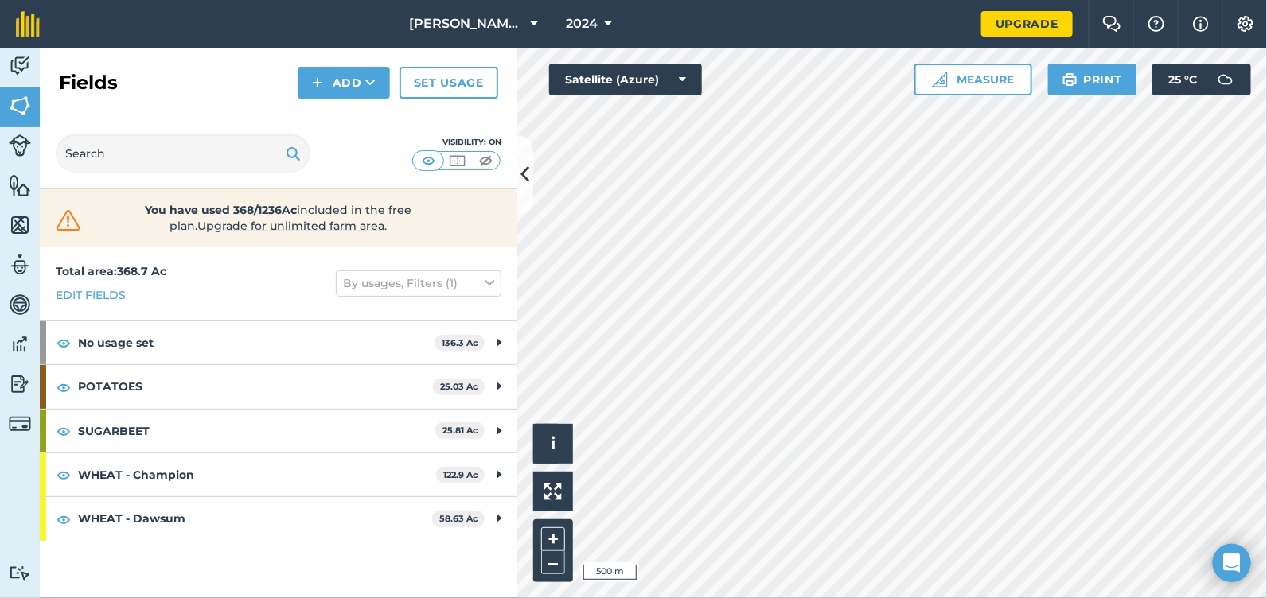
click at [415, 556] on div "Total area : 368.7 Ac Edit fields By usages, Filters (1) No usage set 136.3 Ac …" at bounding box center [278, 423] width 477 height 352
